Goal: Use online tool/utility

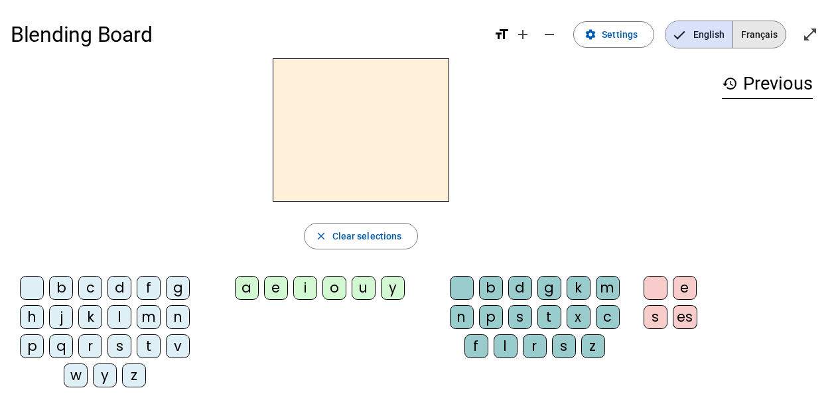
click at [756, 35] on span "Français" at bounding box center [759, 34] width 52 height 27
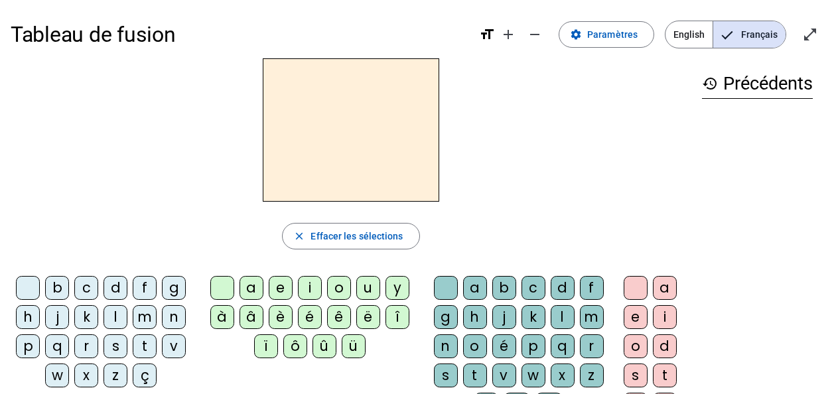
click at [113, 373] on div "z" at bounding box center [116, 376] width 24 height 24
click at [337, 287] on div "o" at bounding box center [339, 288] width 24 height 24
click at [338, 287] on div "o" at bounding box center [339, 288] width 24 height 24
click at [474, 345] on div "o" at bounding box center [475, 346] width 24 height 24
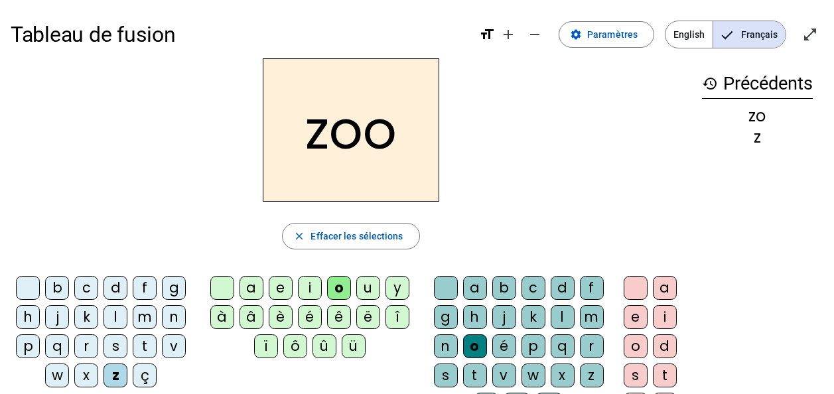
click at [500, 338] on div "é" at bounding box center [504, 346] width 24 height 24
click at [174, 312] on div "n" at bounding box center [174, 317] width 24 height 24
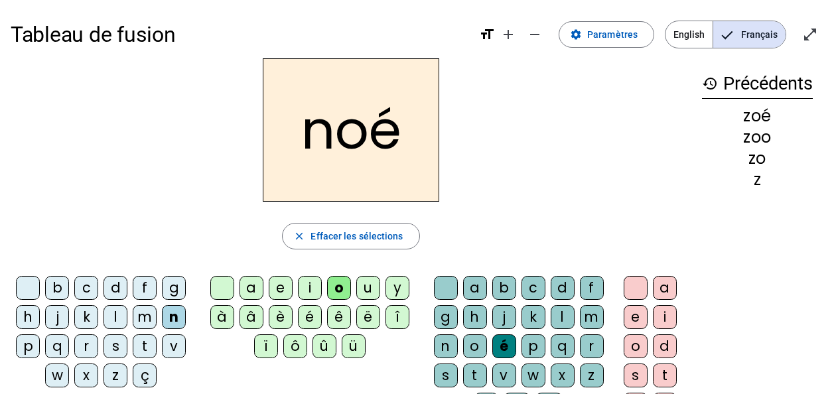
click at [476, 283] on div "a" at bounding box center [475, 288] width 24 height 24
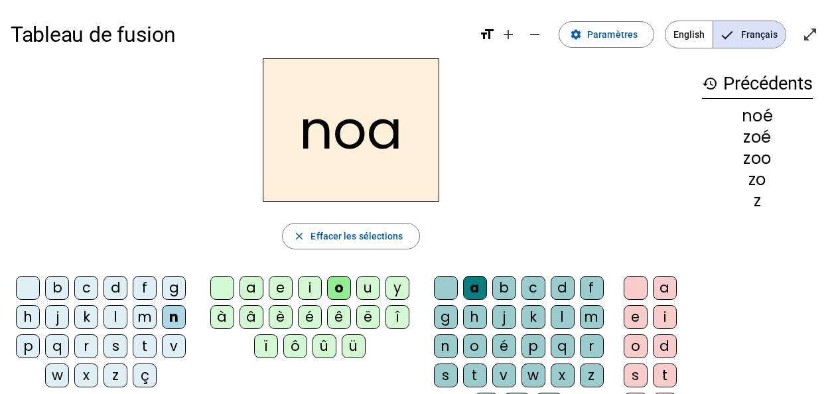
click at [58, 285] on div "b" at bounding box center [57, 288] width 24 height 24
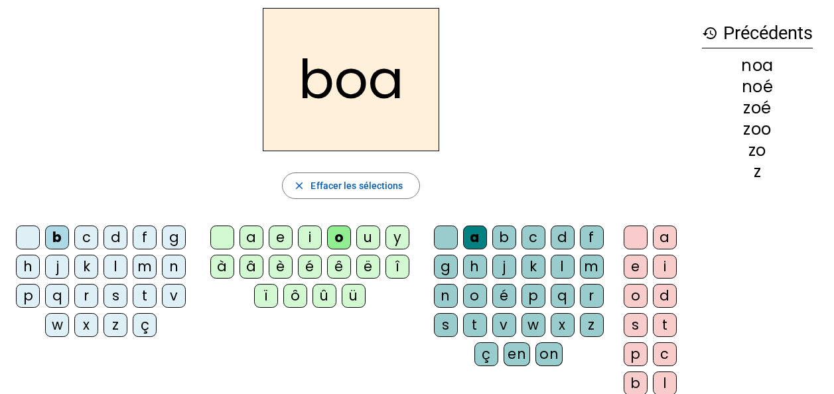
scroll to position [66, 0]
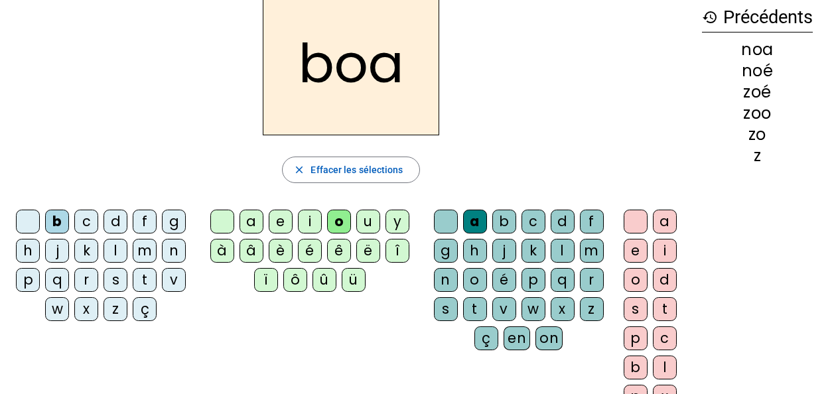
click at [121, 249] on div "l" at bounding box center [116, 251] width 24 height 24
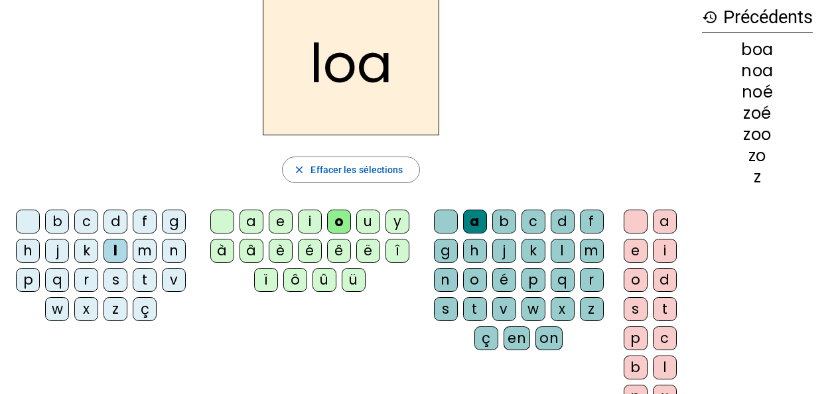
drag, startPoint x: 765, startPoint y: 40, endPoint x: 762, endPoint y: 50, distance: 10.5
click at [763, 46] on div "boa" at bounding box center [757, 50] width 111 height 16
click at [762, 50] on div "boa" at bounding box center [757, 50] width 111 height 16
drag, startPoint x: 779, startPoint y: 48, endPoint x: 761, endPoint y: 48, distance: 17.9
click at [778, 48] on div "boa" at bounding box center [757, 50] width 111 height 16
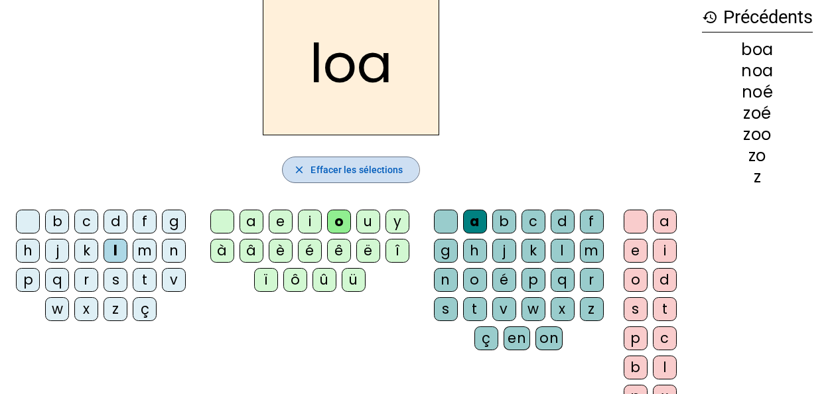
click at [292, 168] on span "button" at bounding box center [351, 170] width 136 height 32
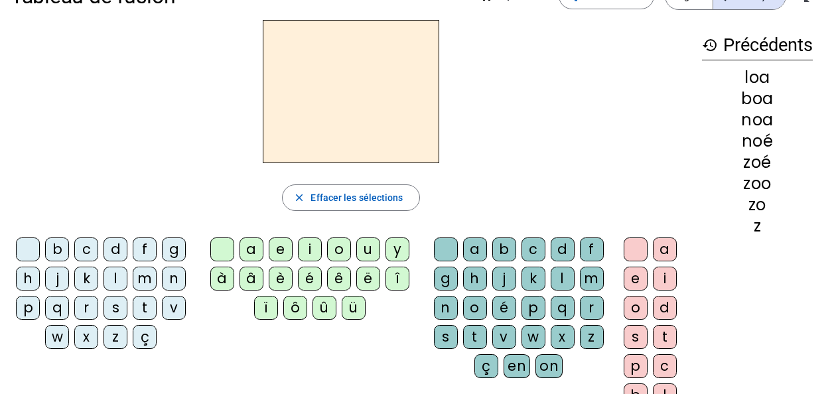
scroll to position [31, 0]
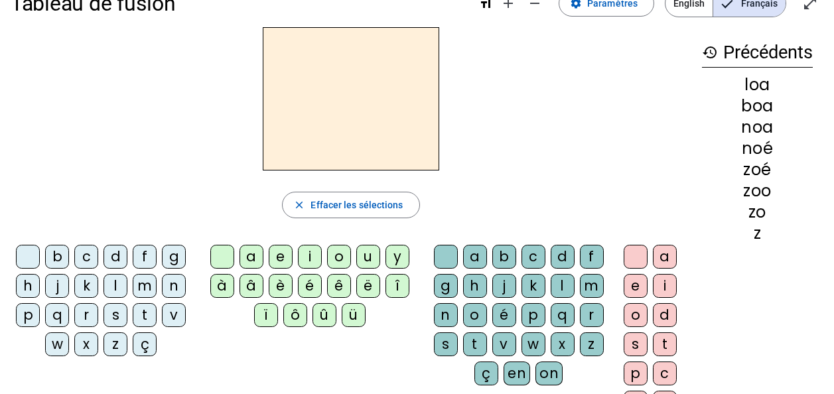
click at [56, 247] on div "b" at bounding box center [57, 257] width 24 height 24
click at [339, 253] on div "o" at bounding box center [339, 257] width 24 height 24
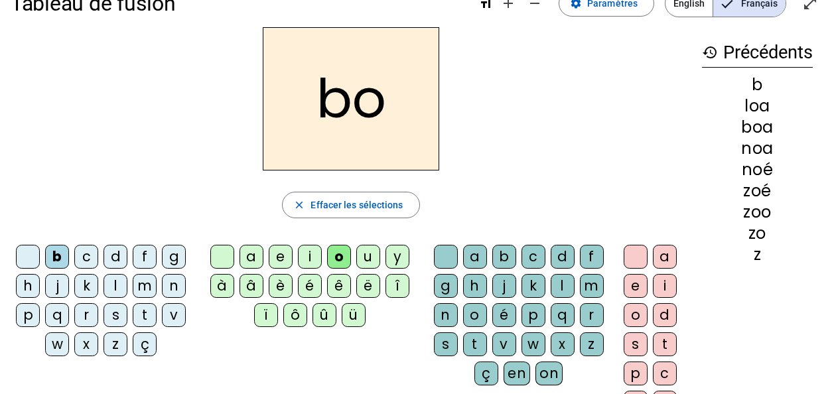
click at [479, 257] on div "a" at bounding box center [475, 257] width 24 height 24
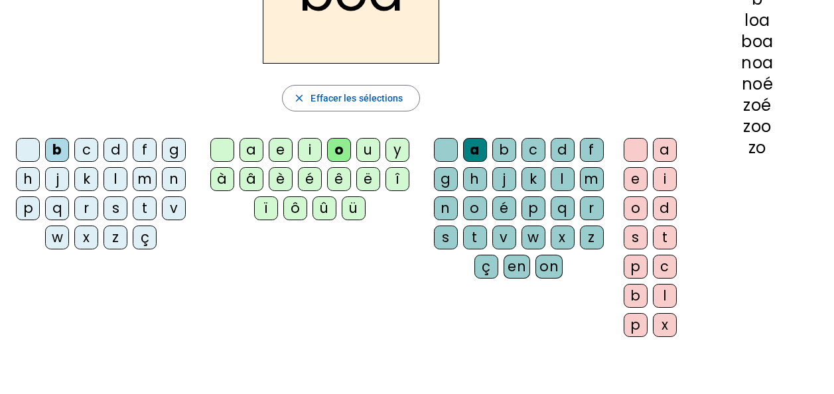
scroll to position [164, 0]
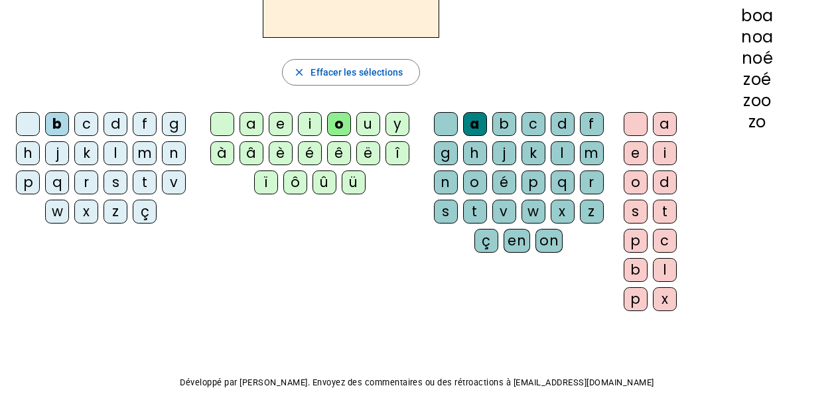
click at [663, 270] on div "l" at bounding box center [665, 270] width 24 height 24
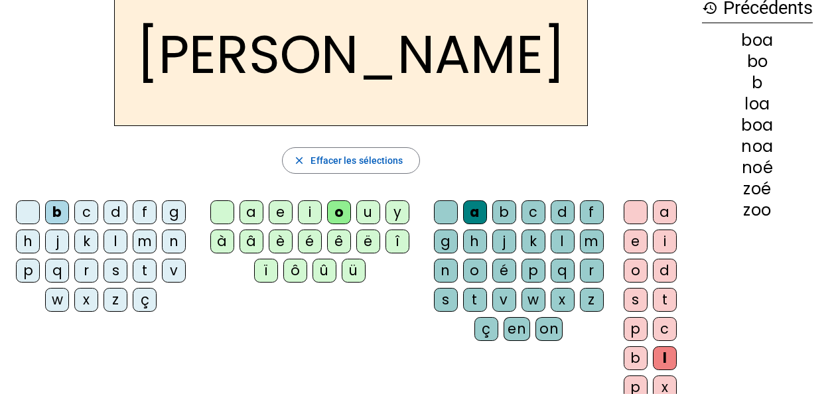
scroll to position [0, 0]
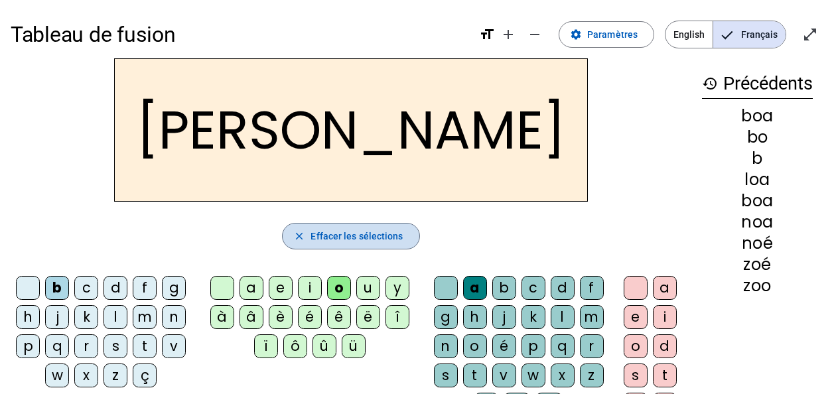
click at [360, 234] on span "Effacer les sélections" at bounding box center [357, 236] width 92 height 16
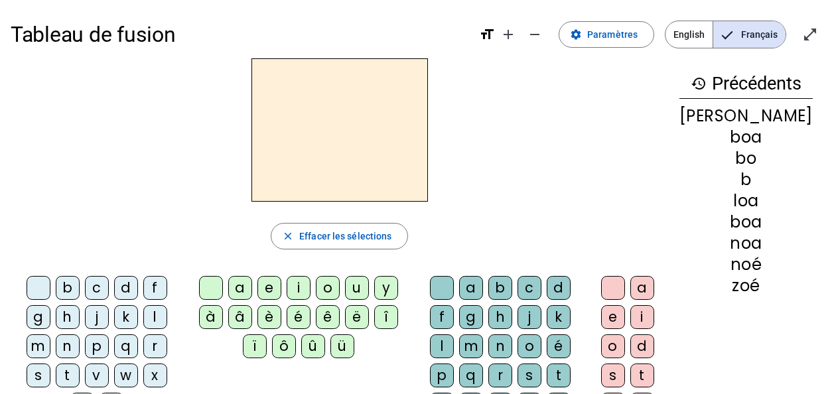
click at [56, 285] on div "b" at bounding box center [68, 288] width 24 height 24
click at [340, 289] on div "o" at bounding box center [328, 288] width 24 height 24
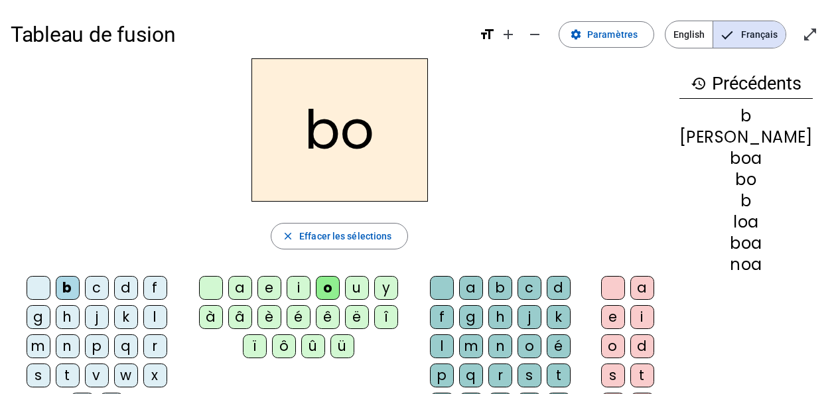
click at [473, 289] on div "a" at bounding box center [471, 288] width 24 height 24
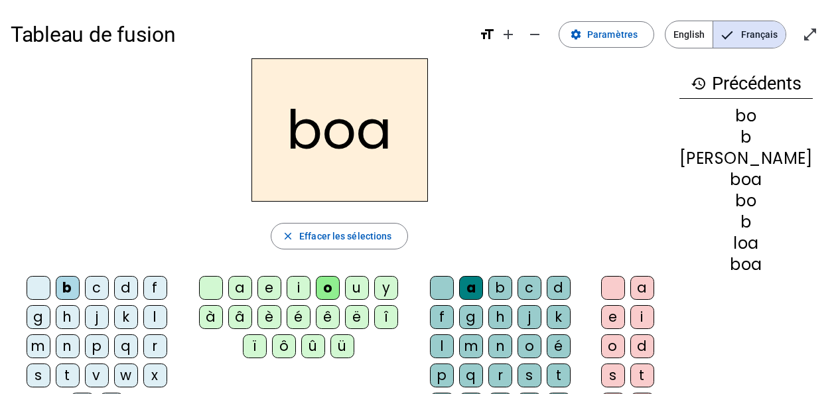
click at [220, 287] on div at bounding box center [211, 288] width 24 height 24
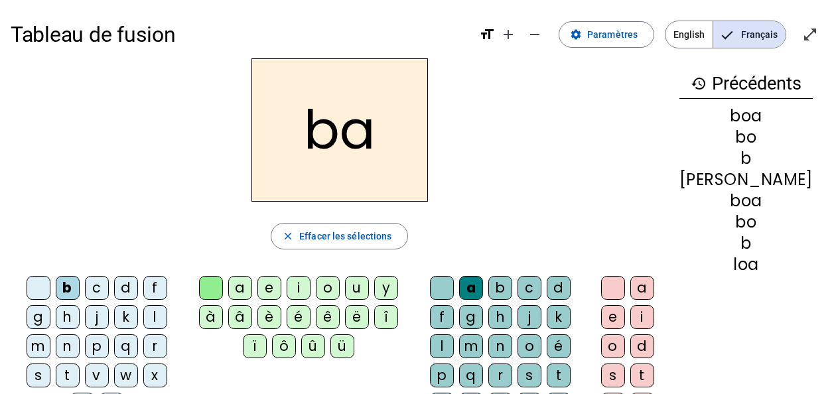
click at [220, 286] on div at bounding box center [211, 288] width 24 height 24
click at [27, 289] on div at bounding box center [39, 288] width 24 height 24
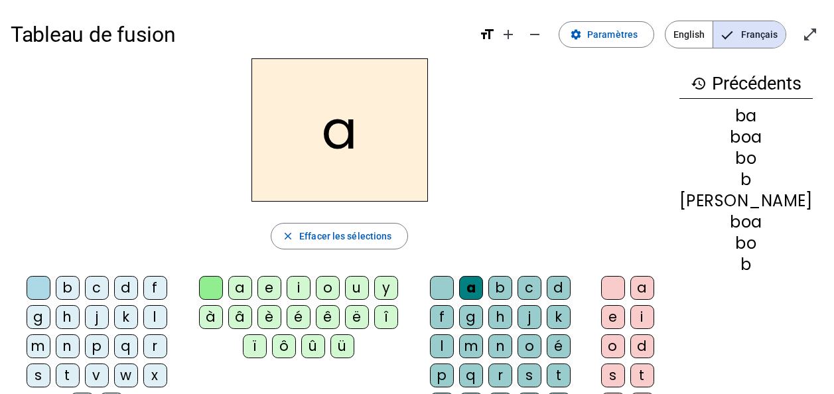
click at [143, 312] on div "l" at bounding box center [155, 317] width 24 height 24
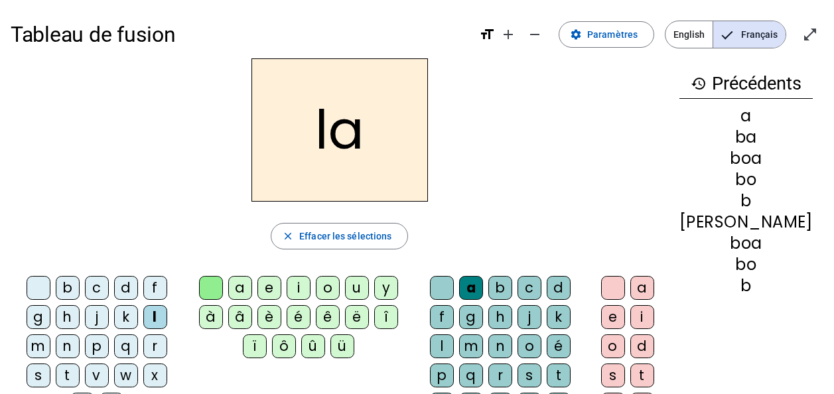
click at [28, 287] on div at bounding box center [39, 288] width 24 height 24
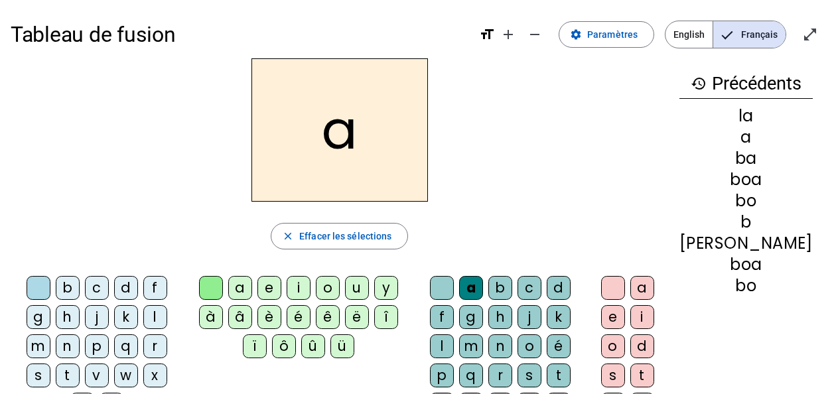
click at [62, 285] on div "b" at bounding box center [68, 288] width 24 height 24
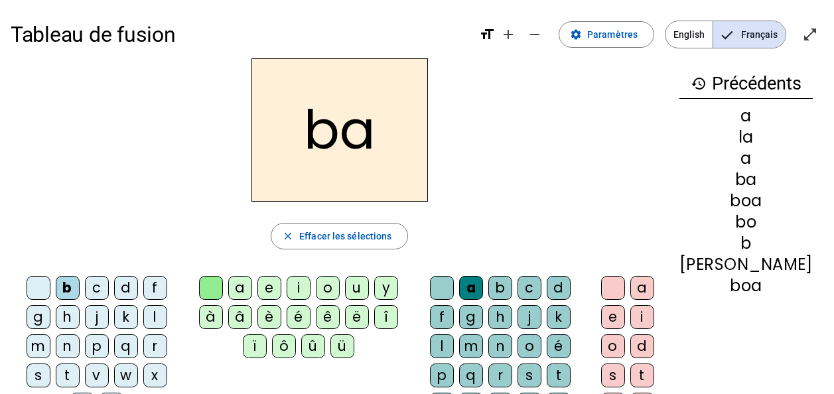
click at [143, 312] on div "l" at bounding box center [155, 317] width 24 height 24
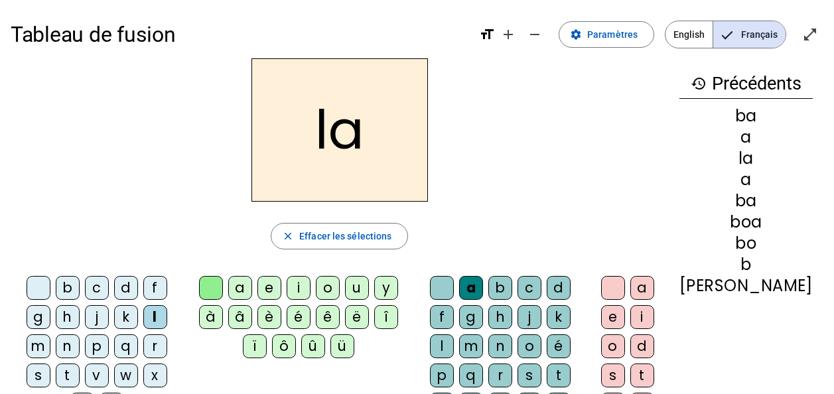
click at [28, 287] on div at bounding box center [39, 288] width 24 height 24
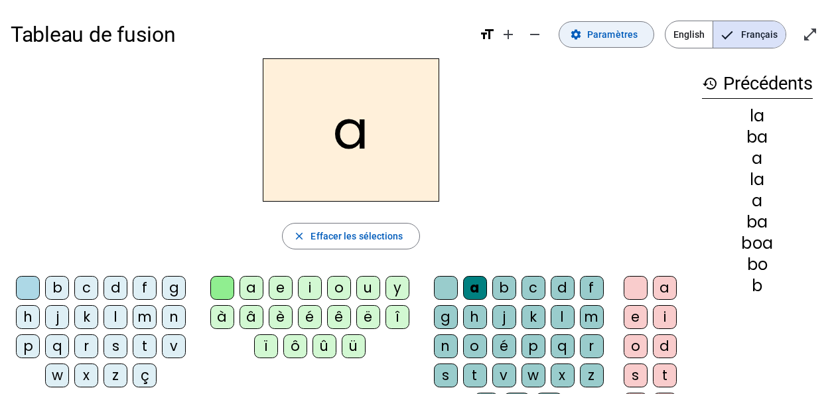
click at [590, 34] on span at bounding box center [606, 35] width 94 height 32
